Goal: Find specific page/section

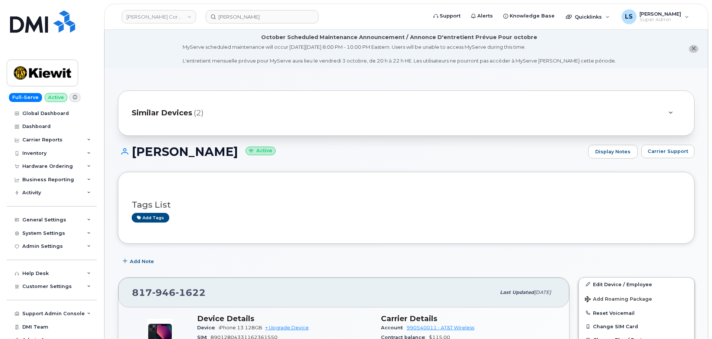
scroll to position [558, 0]
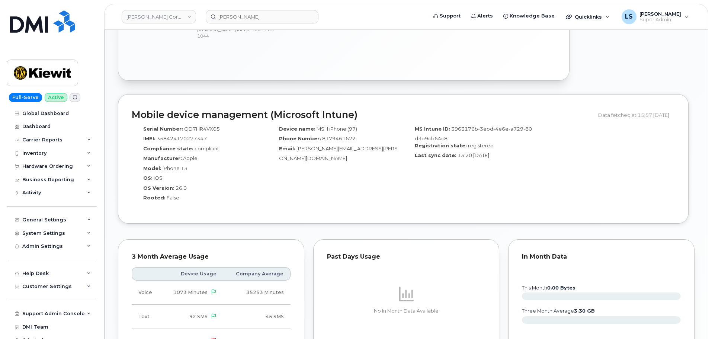
drag, startPoint x: 0, startPoint y: 0, endPoint x: 386, endPoint y: 210, distance: 439.2
click at [392, 212] on div "Mobile device management (Microsoft Intune) Data fetched at 15:57 29/09/2025 Se…" at bounding box center [403, 159] width 570 height 130
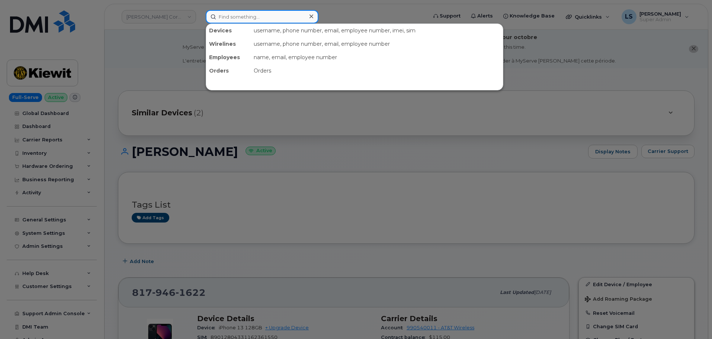
click at [251, 22] on input at bounding box center [262, 16] width 113 height 13
paste input "2023419182"
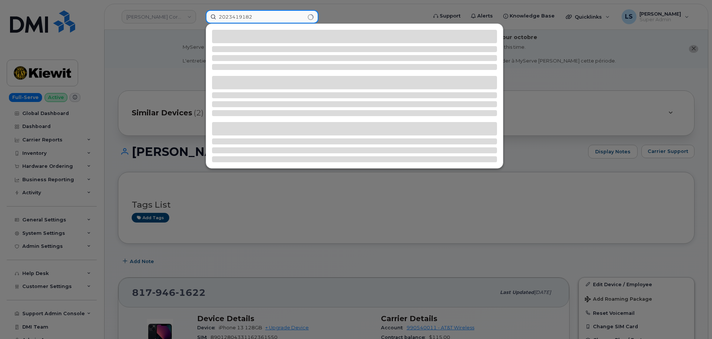
type input "2023419182"
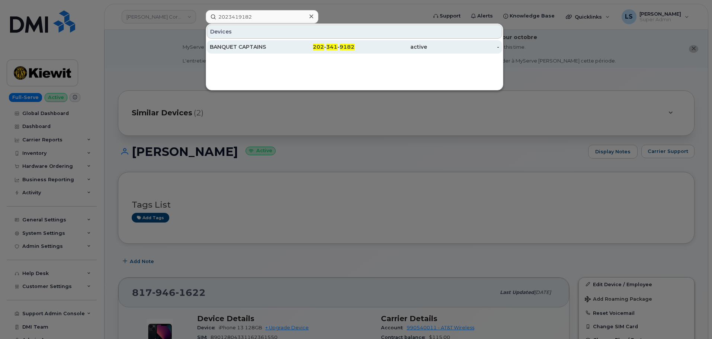
click at [250, 52] on div "BANQUET CAPTAINS" at bounding box center [246, 46] width 72 height 13
